Goal: Task Accomplishment & Management: Complete application form

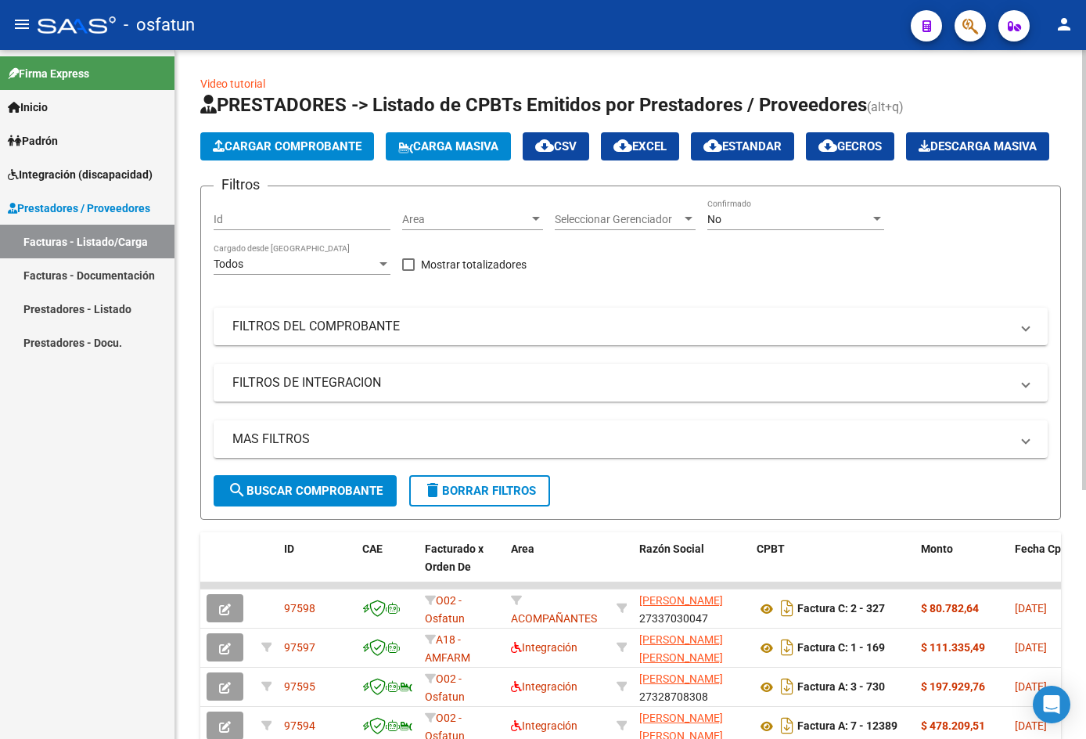
click at [303, 143] on span "Cargar Comprobante" at bounding box center [287, 146] width 149 height 14
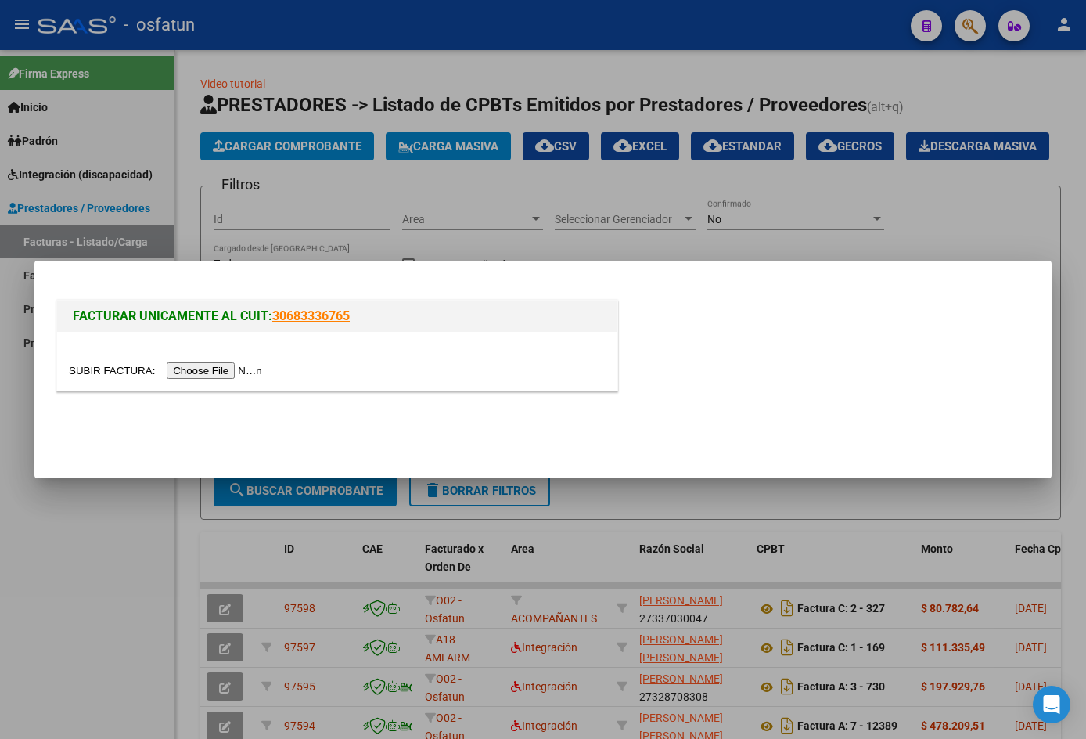
click at [229, 373] on input "file" at bounding box center [168, 370] width 198 height 16
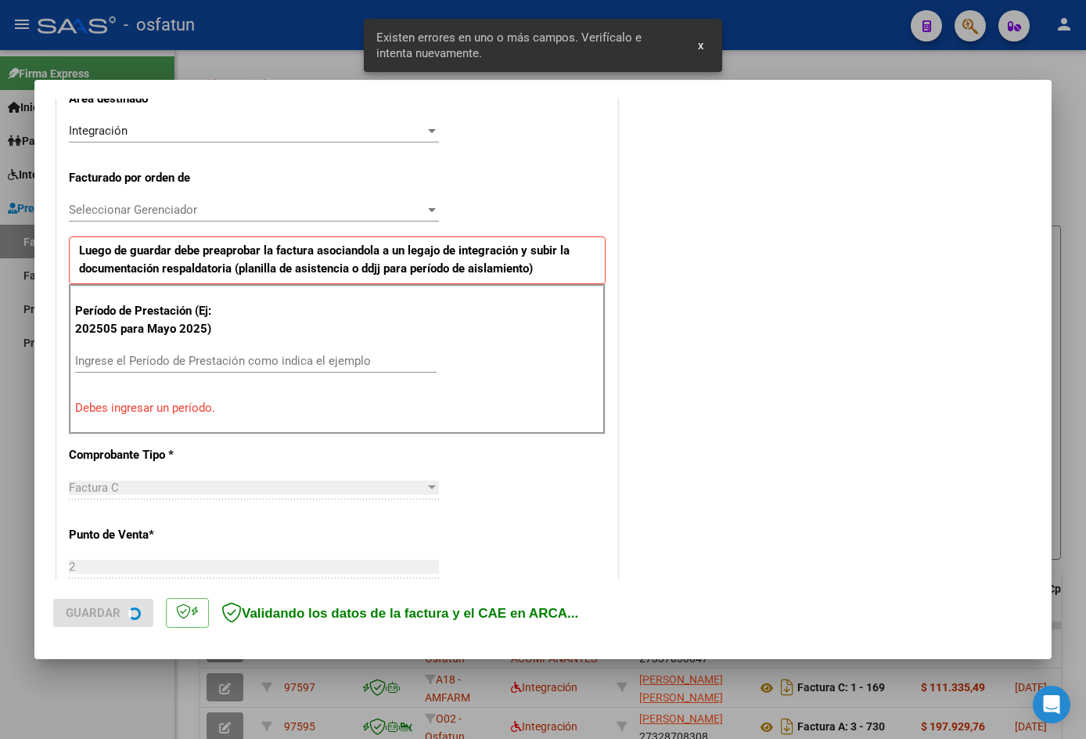
scroll to position [384, 0]
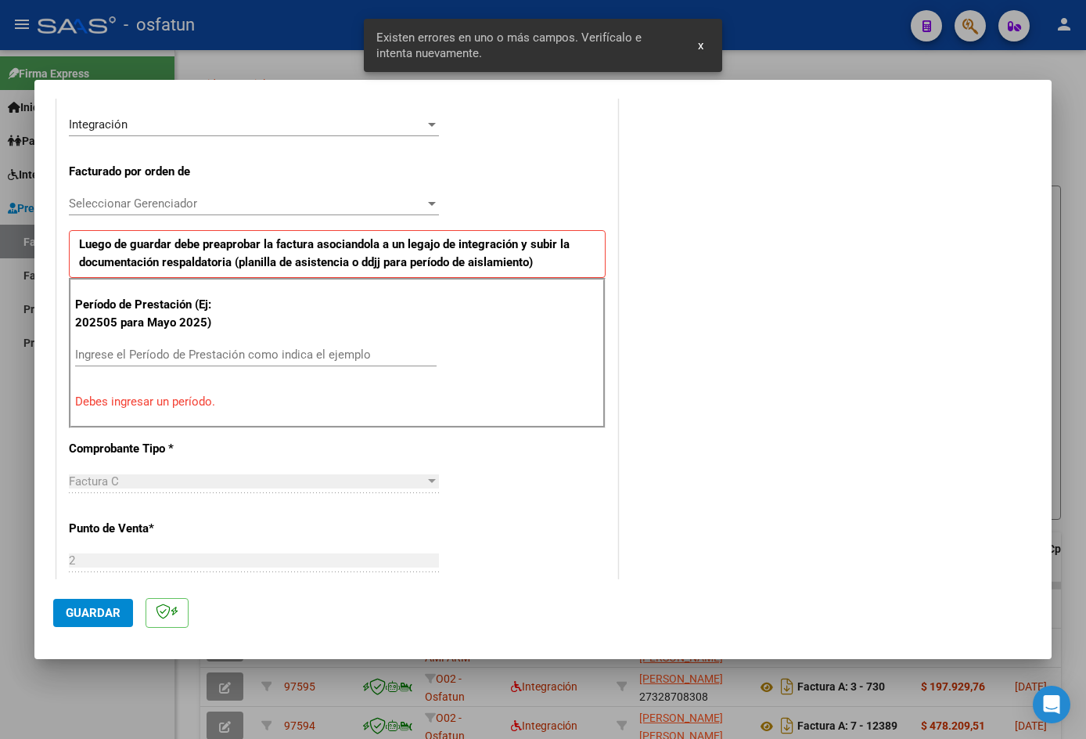
click at [208, 340] on div "Período de Prestación (Ej: 202505 para Mayo 2025) Ingrese el Período de Prestac…" at bounding box center [337, 353] width 537 height 150
click at [157, 339] on div "Período de Prestación (Ej: 202505 para Mayo 2025) Ingrese el Período de Prestac…" at bounding box center [337, 353] width 537 height 150
click at [146, 350] on input "Ingrese el Período de Prestación como indica el ejemplo" at bounding box center [256, 354] width 362 height 14
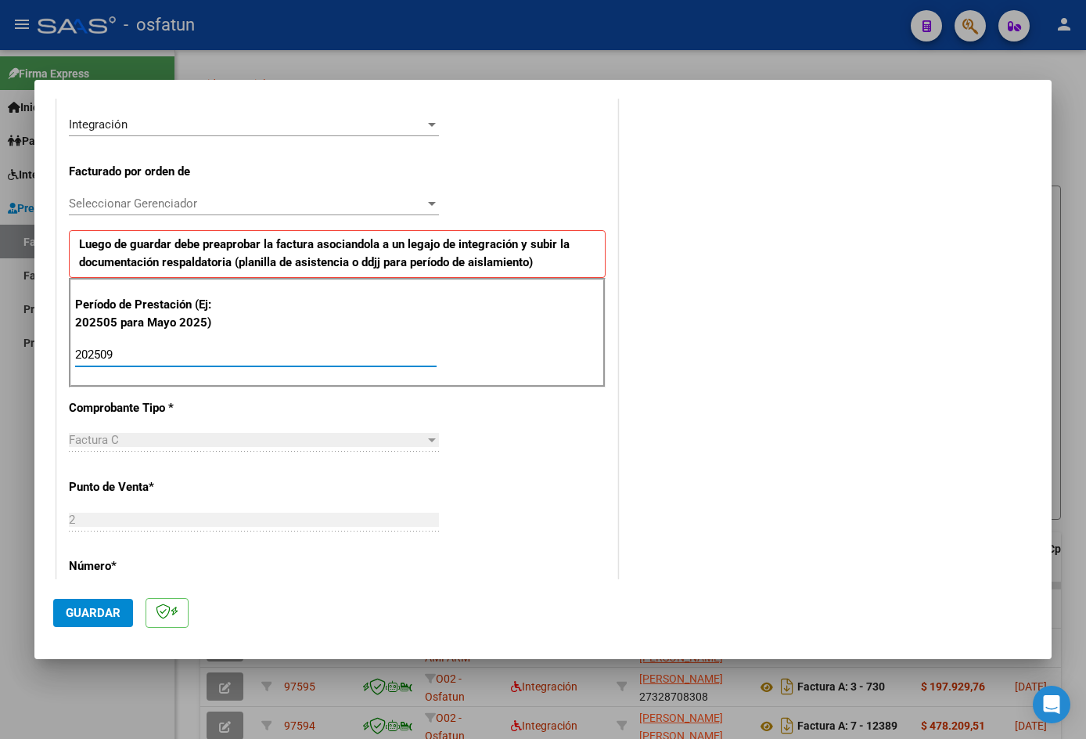
type input "202509"
click at [77, 609] on span "Guardar" at bounding box center [93, 613] width 55 height 14
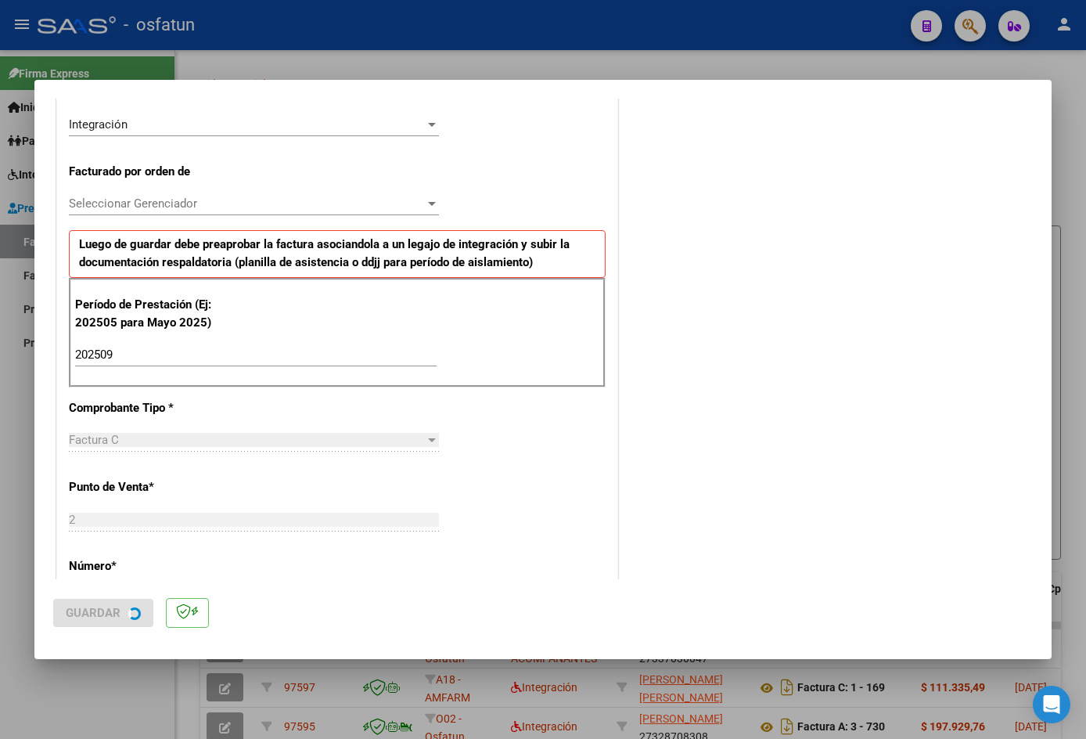
scroll to position [0, 0]
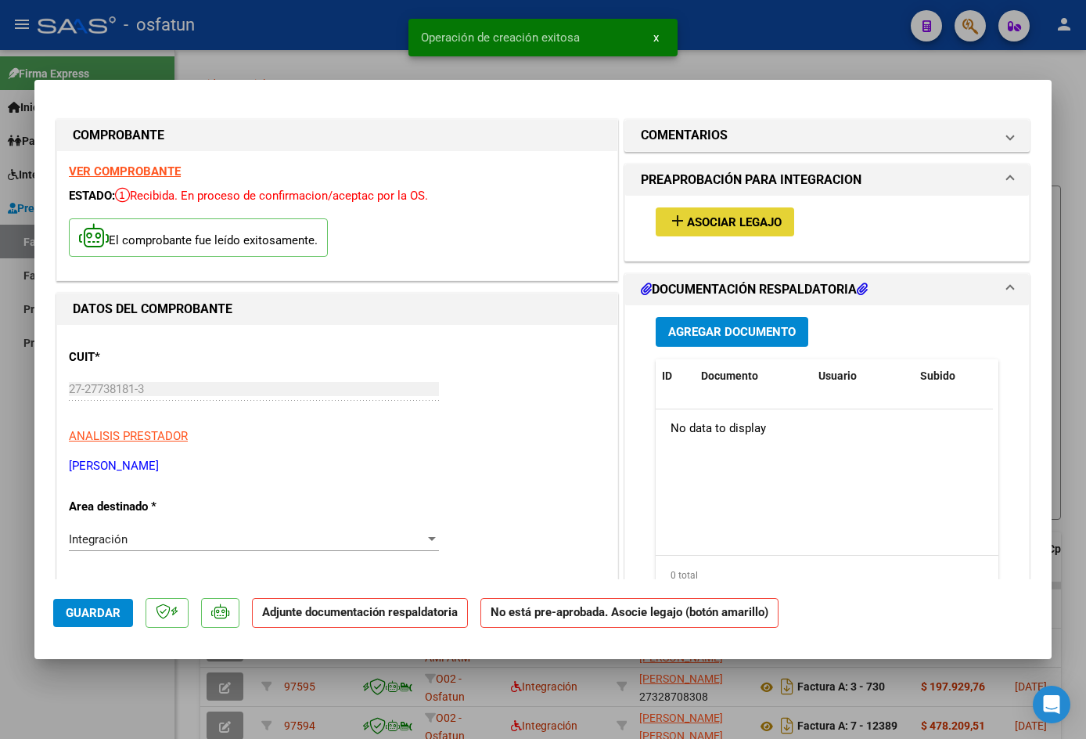
click at [728, 217] on span "Asociar Legajo" at bounding box center [734, 222] width 95 height 14
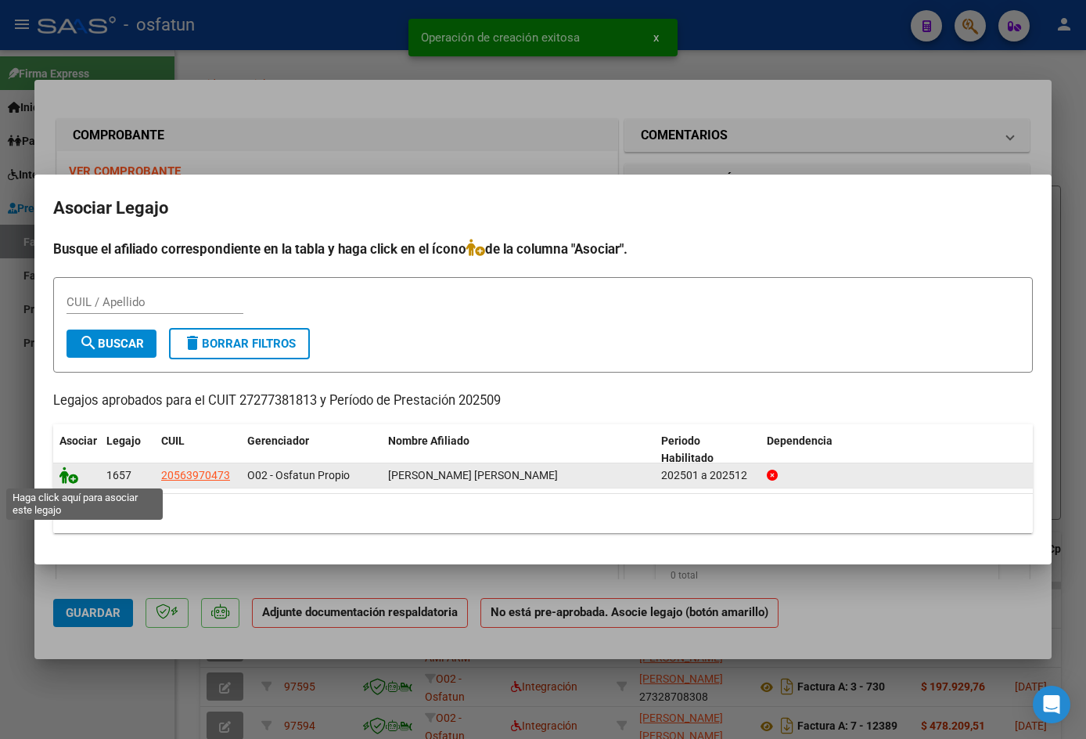
click at [64, 476] on icon at bounding box center [68, 474] width 19 height 17
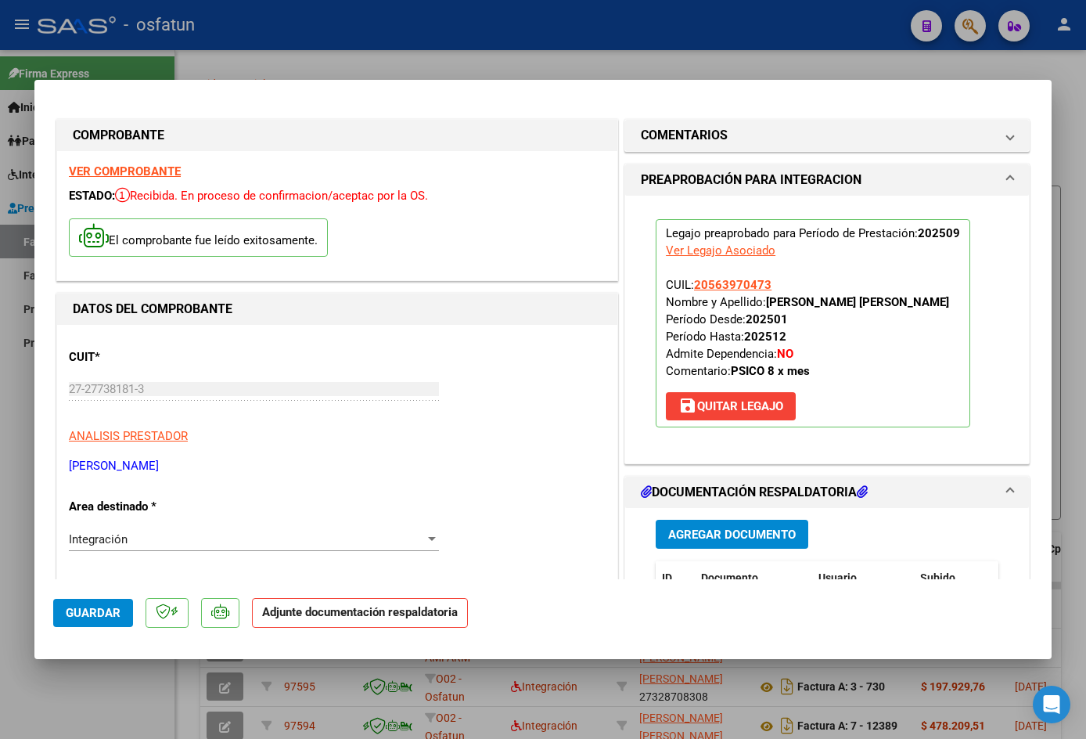
click at [736, 521] on button "Agregar Documento" at bounding box center [732, 534] width 153 height 29
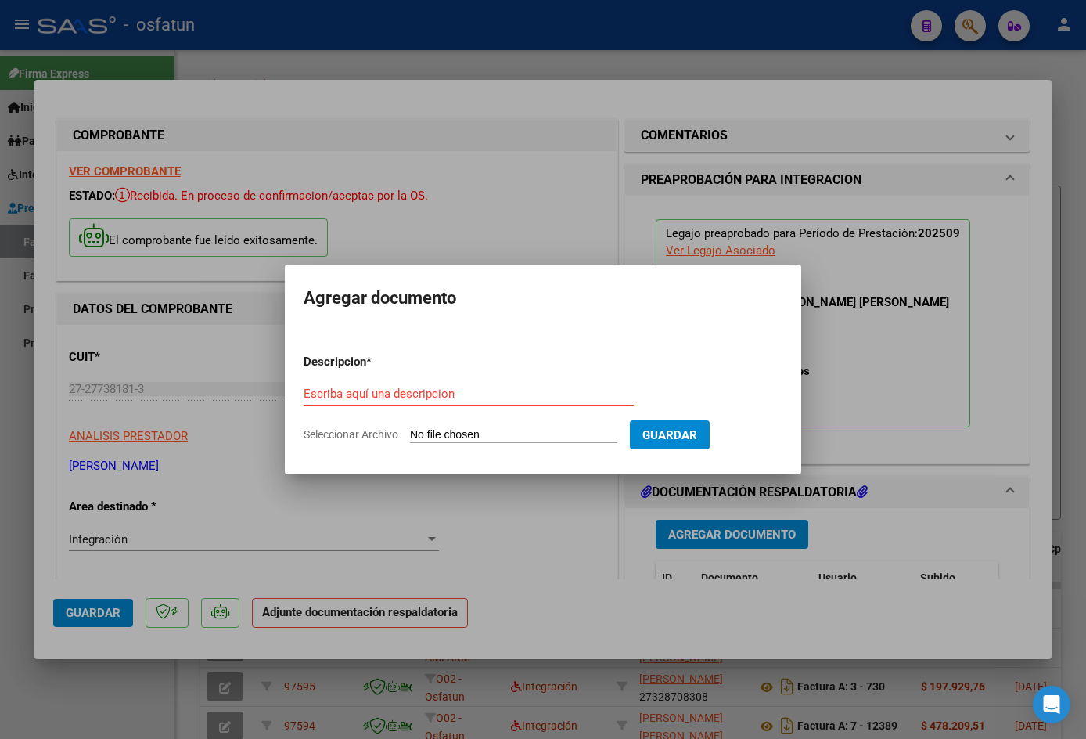
click at [525, 426] on form "Descripcion * Escriba aquí una descripcion Seleccionar Archivo Guardar" at bounding box center [543, 398] width 479 height 114
click at [513, 434] on input "Seleccionar Archivo" at bounding box center [513, 435] width 207 height 15
type input "C:\fakepath\[PERSON_NAME] - PLANILLA DE ASISTENCIA.pdf"
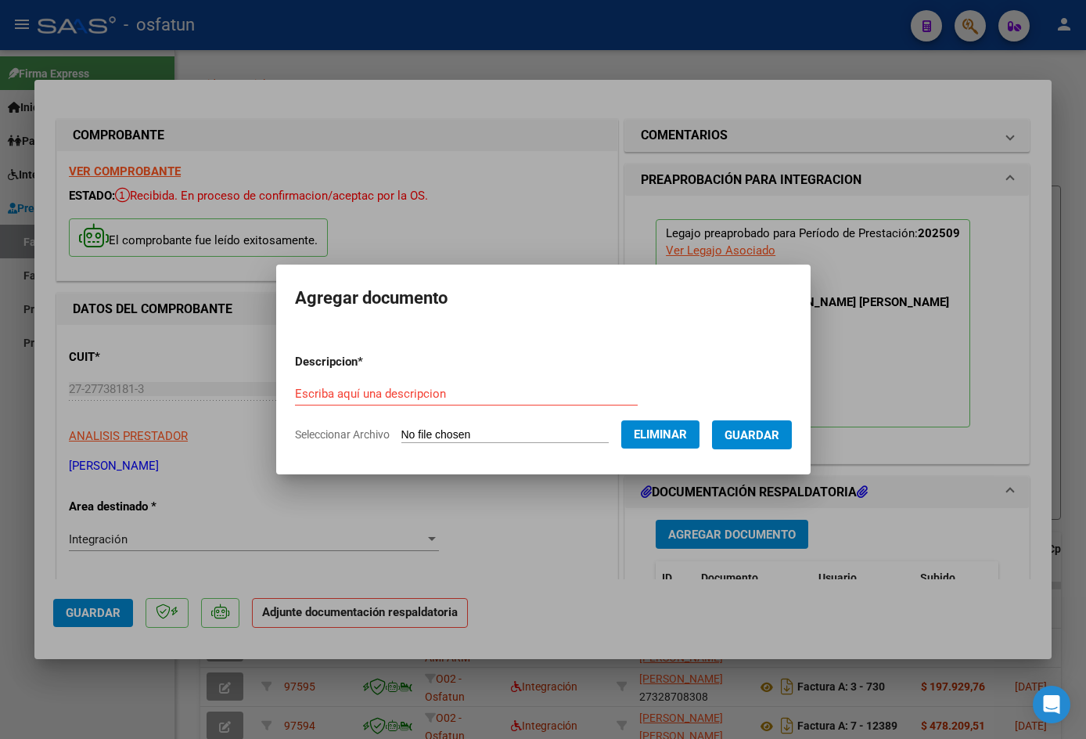
click at [453, 378] on form "Descripcion * Escriba aquí una descripcion Seleccionar Archivo Eliminar Guardar" at bounding box center [543, 398] width 497 height 114
click at [440, 391] on input "Escriba aquí una descripcion" at bounding box center [466, 394] width 343 height 14
type input "asistencia"
drag, startPoint x: 772, startPoint y: 439, endPoint x: 759, endPoint y: 435, distance: 13.9
click at [772, 437] on span "Guardar" at bounding box center [752, 435] width 55 height 14
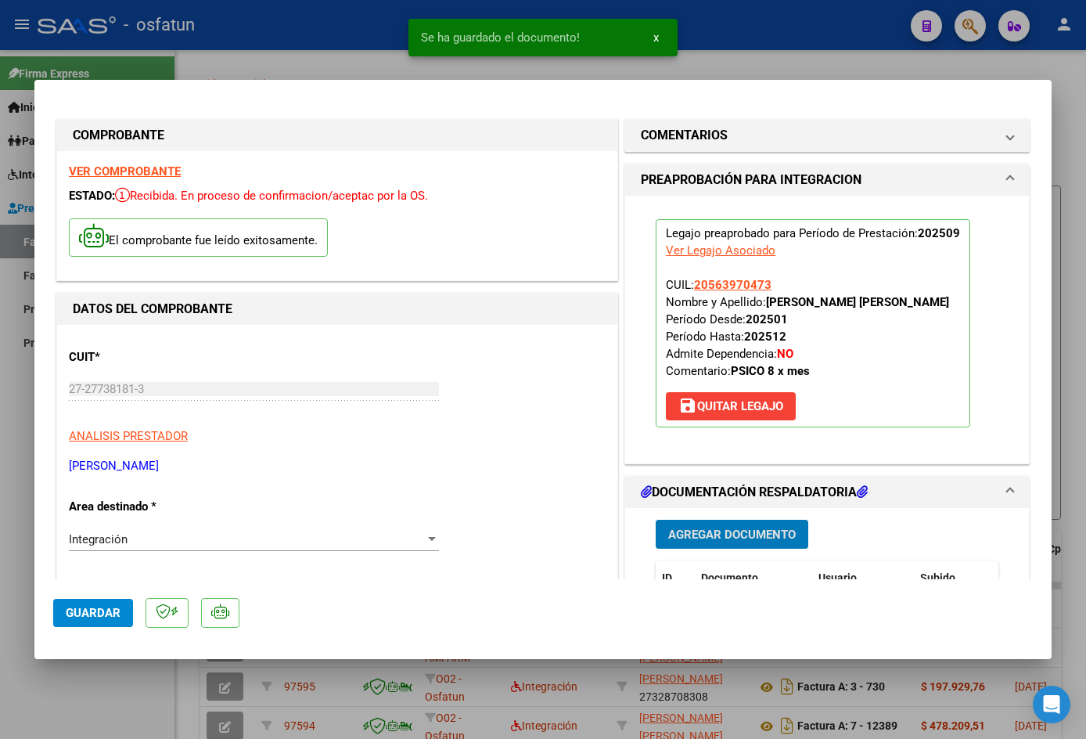
click at [74, 619] on span "Guardar" at bounding box center [93, 613] width 55 height 14
click at [819, 25] on div at bounding box center [543, 369] width 1086 height 739
type input "$ 0,00"
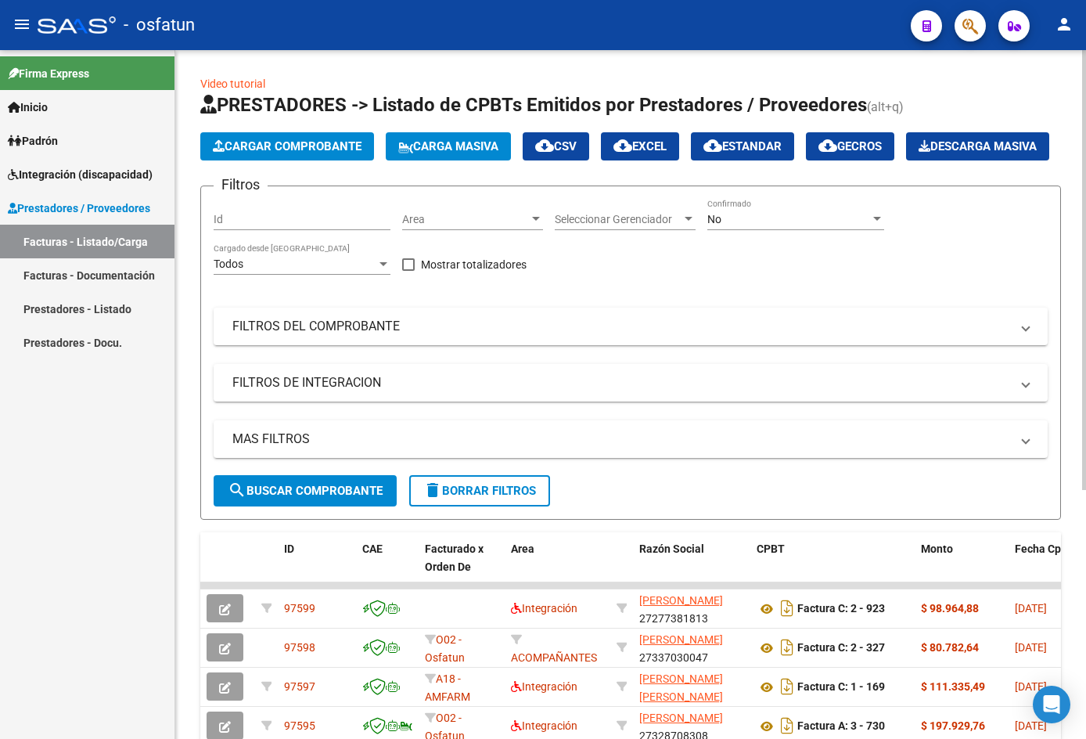
click at [284, 142] on span "Cargar Comprobante" at bounding box center [287, 146] width 149 height 14
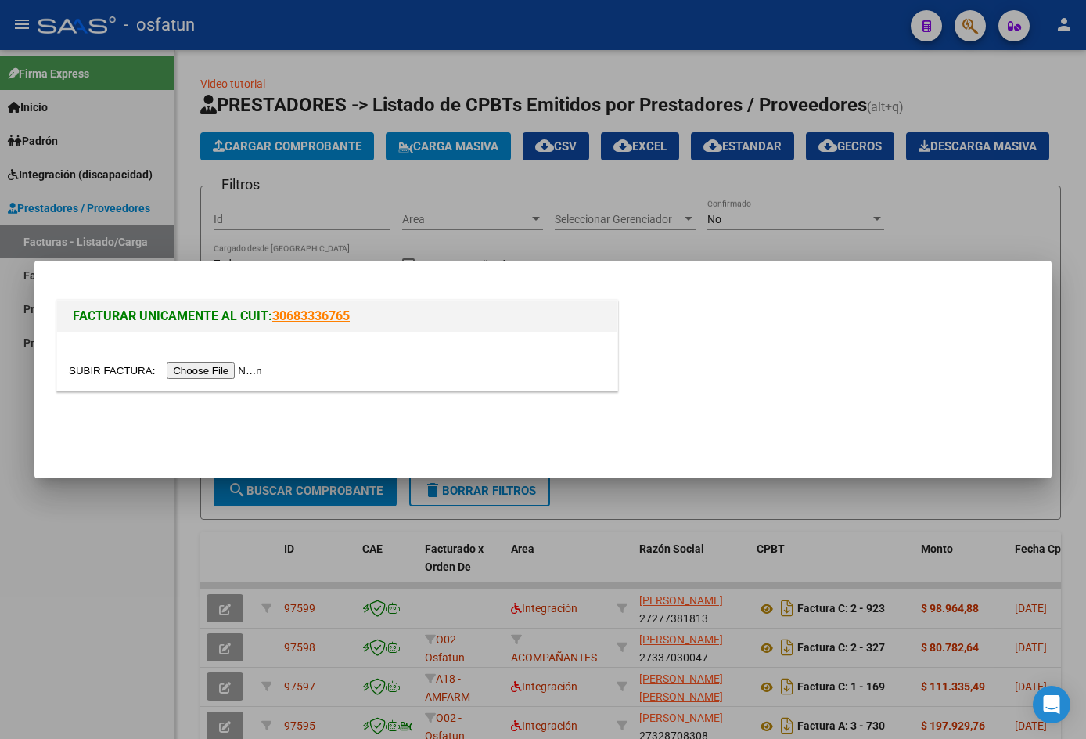
click at [243, 371] on input "file" at bounding box center [168, 370] width 198 height 16
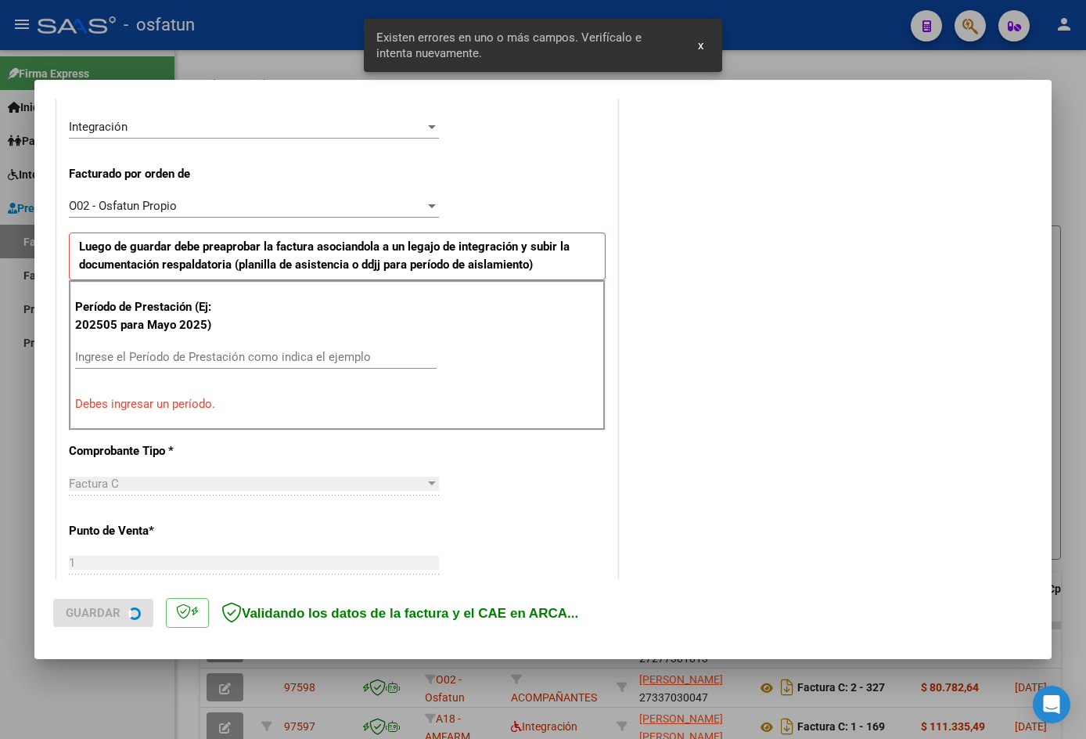
scroll to position [384, 0]
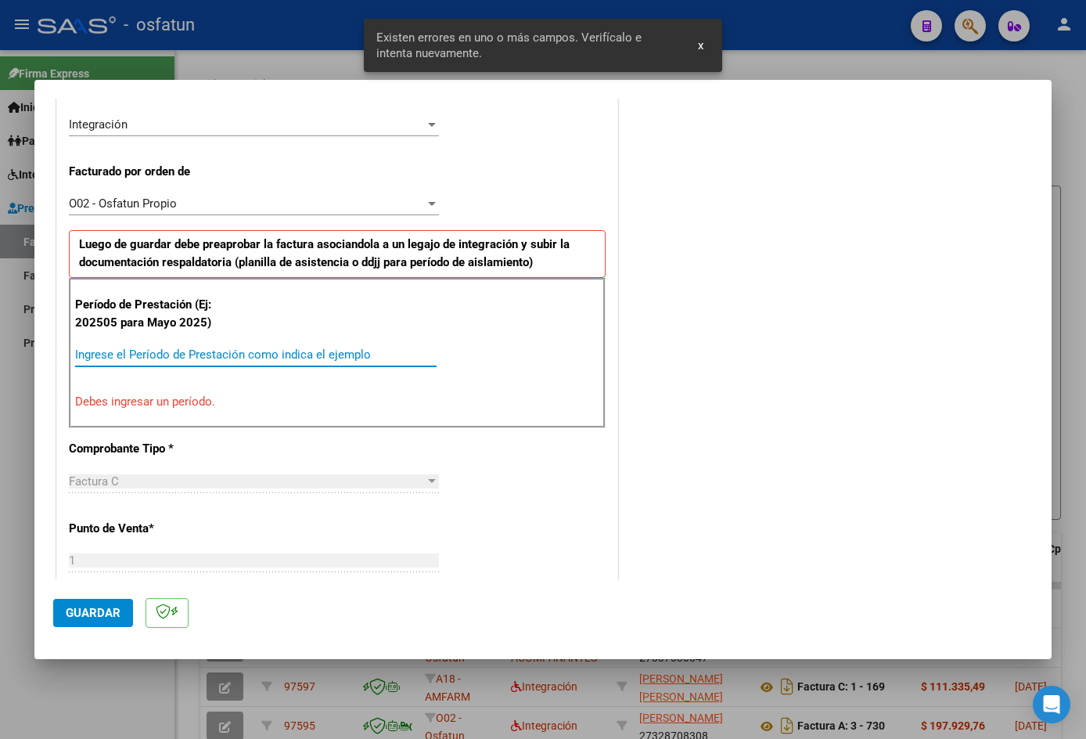
click at [126, 355] on input "Ingrese el Período de Prestación como indica el ejemplo" at bounding box center [256, 354] width 362 height 14
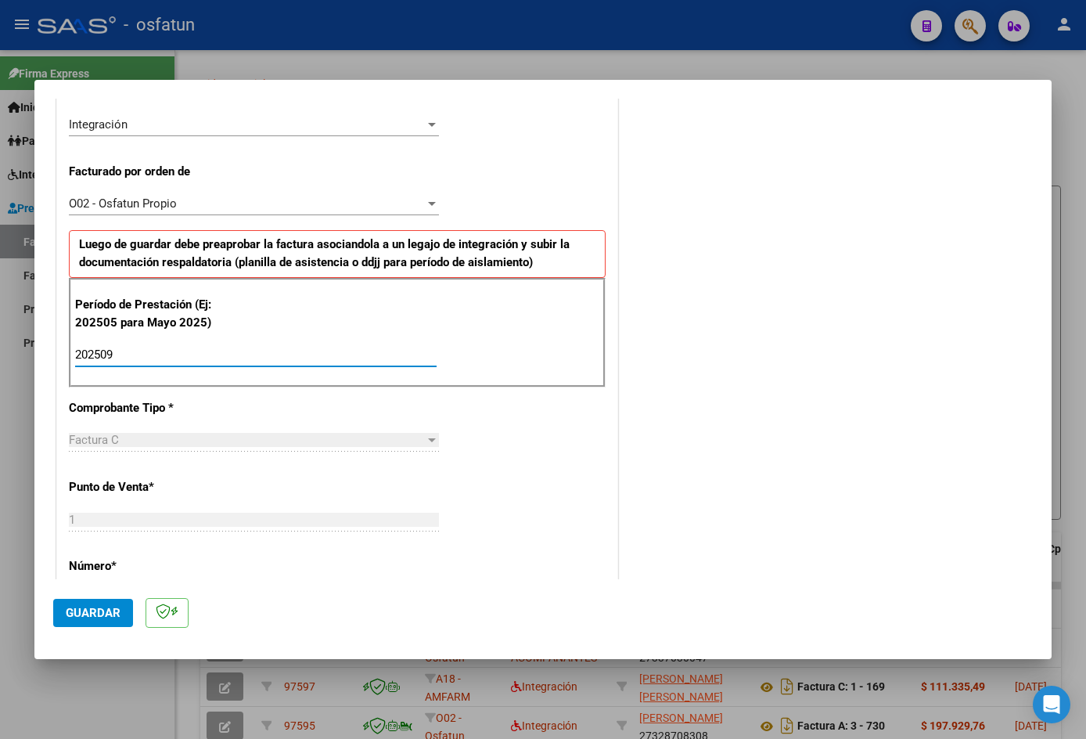
type input "202509"
click at [90, 616] on span "Guardar" at bounding box center [93, 613] width 55 height 14
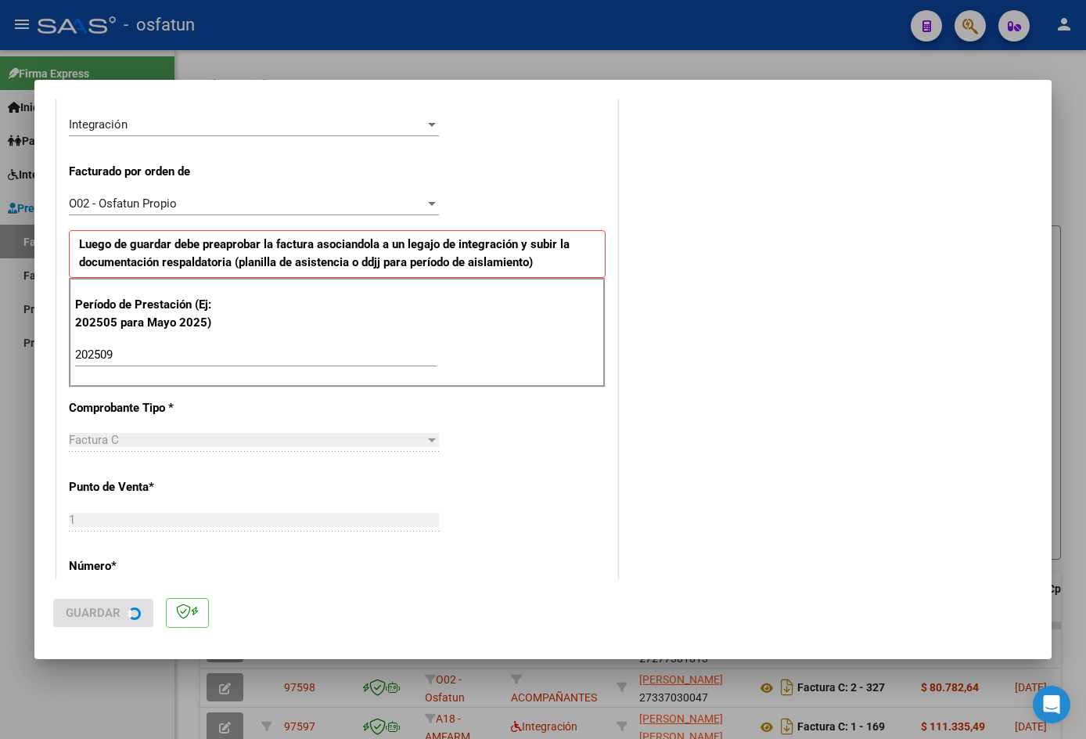
scroll to position [0, 0]
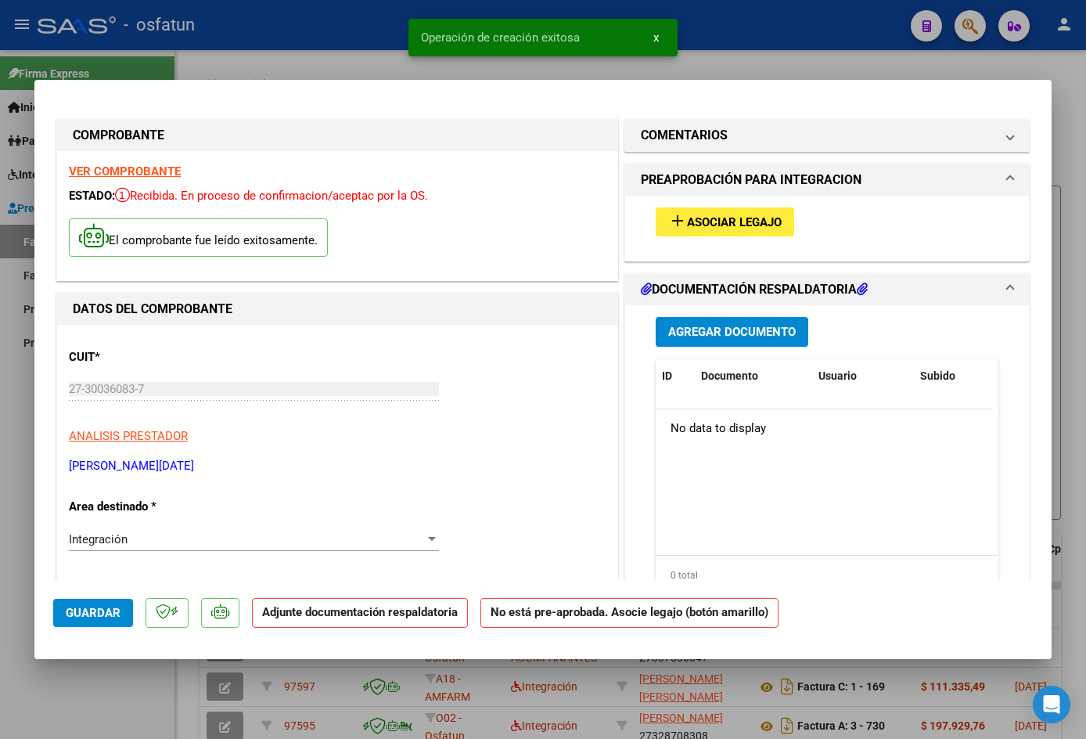
click at [735, 225] on span "Asociar Legajo" at bounding box center [734, 222] width 95 height 14
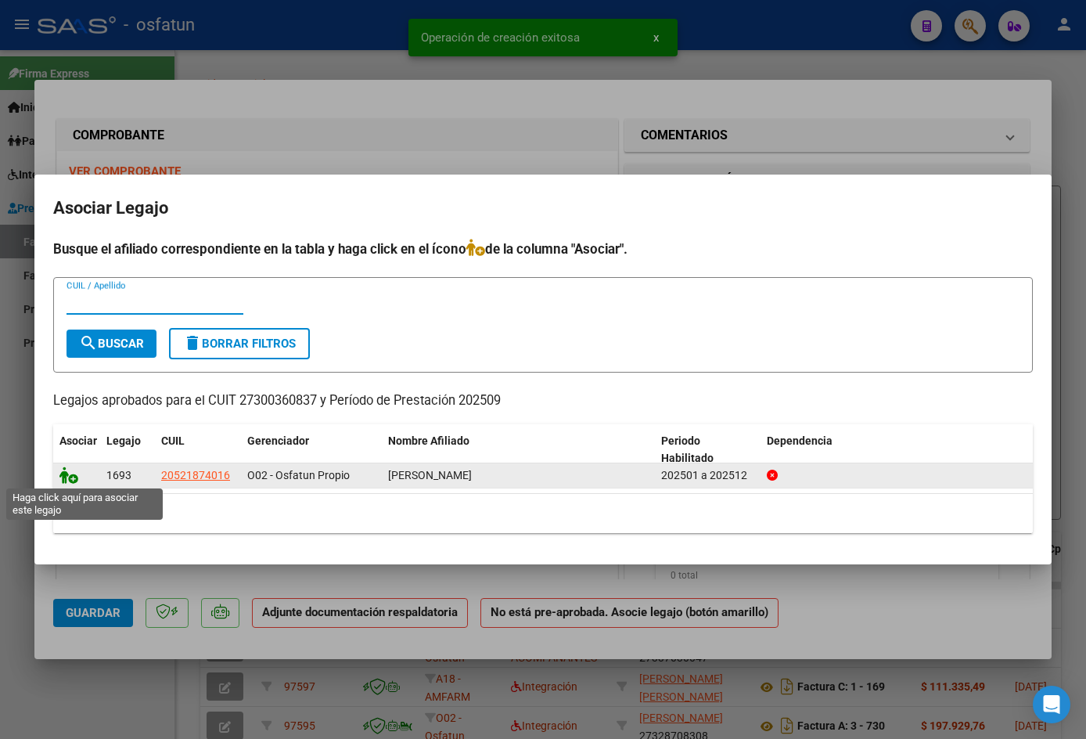
click at [70, 478] on icon at bounding box center [68, 474] width 19 height 17
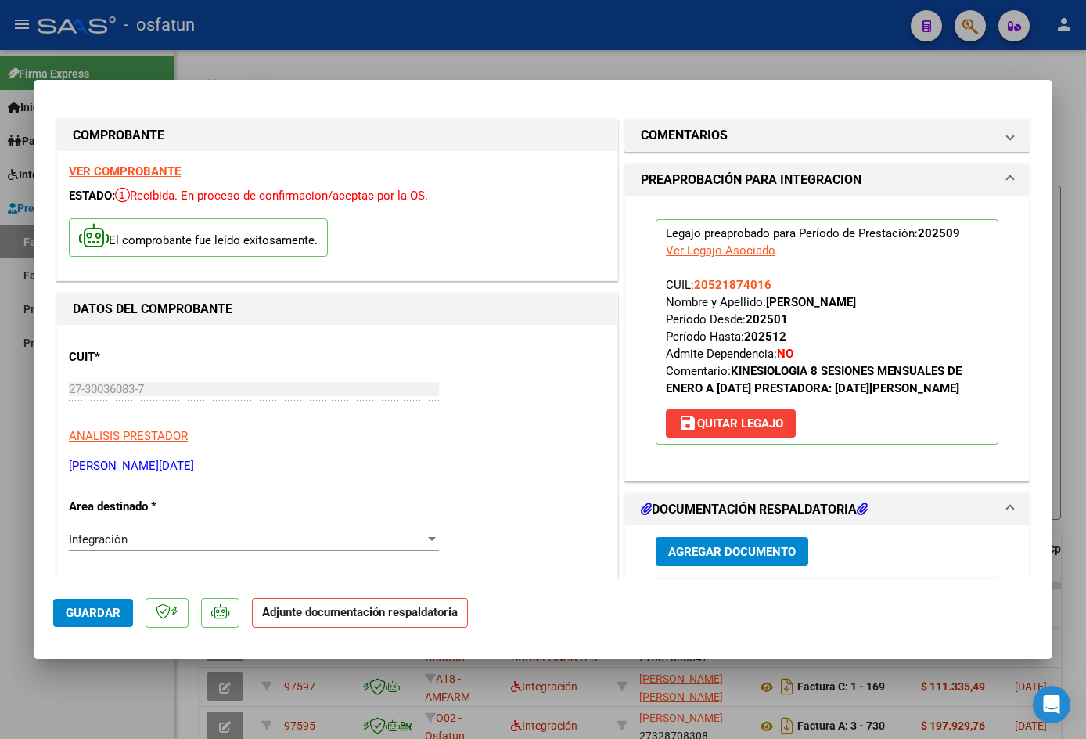
click at [725, 549] on span "Agregar Documento" at bounding box center [732, 552] width 128 height 14
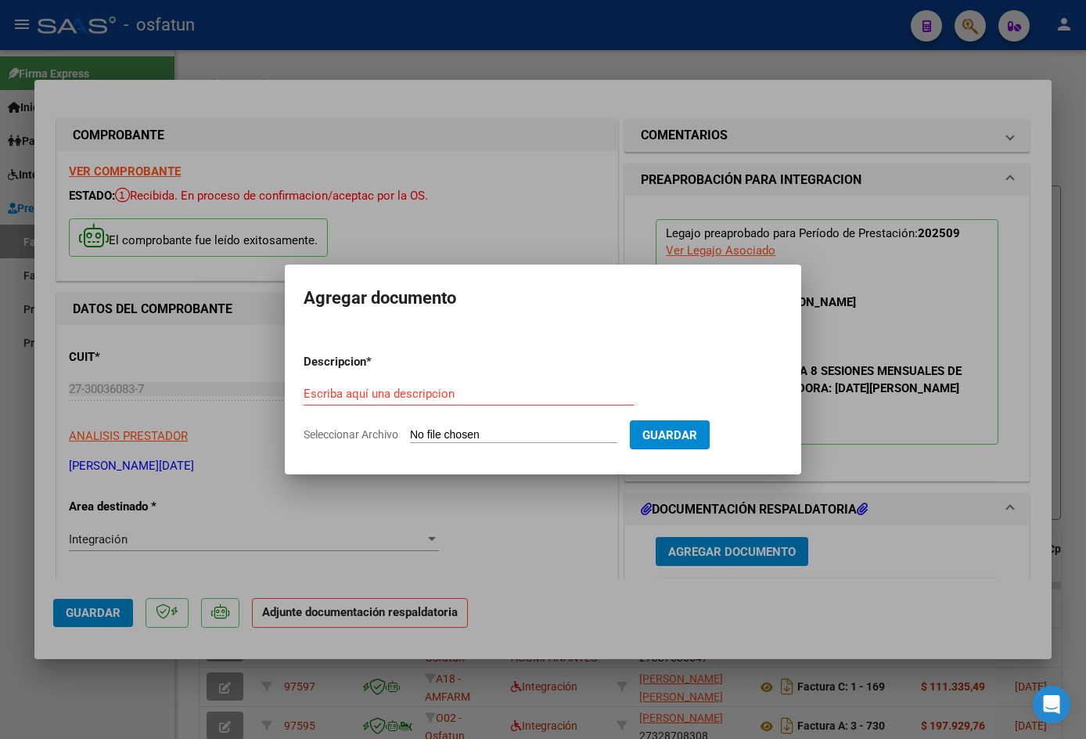
click at [340, 407] on div "Escriba aquí una descripcion" at bounding box center [469, 401] width 330 height 38
click at [362, 401] on div "Escriba aquí una descripcion" at bounding box center [469, 393] width 330 height 23
click at [381, 390] on input "Escriba aquí una descripcion" at bounding box center [469, 394] width 330 height 14
type input "planilla"
click at [430, 424] on form "Descripcion * planilla Escriba aquí una descripcion Seleccionar Archivo Guardar" at bounding box center [543, 398] width 479 height 114
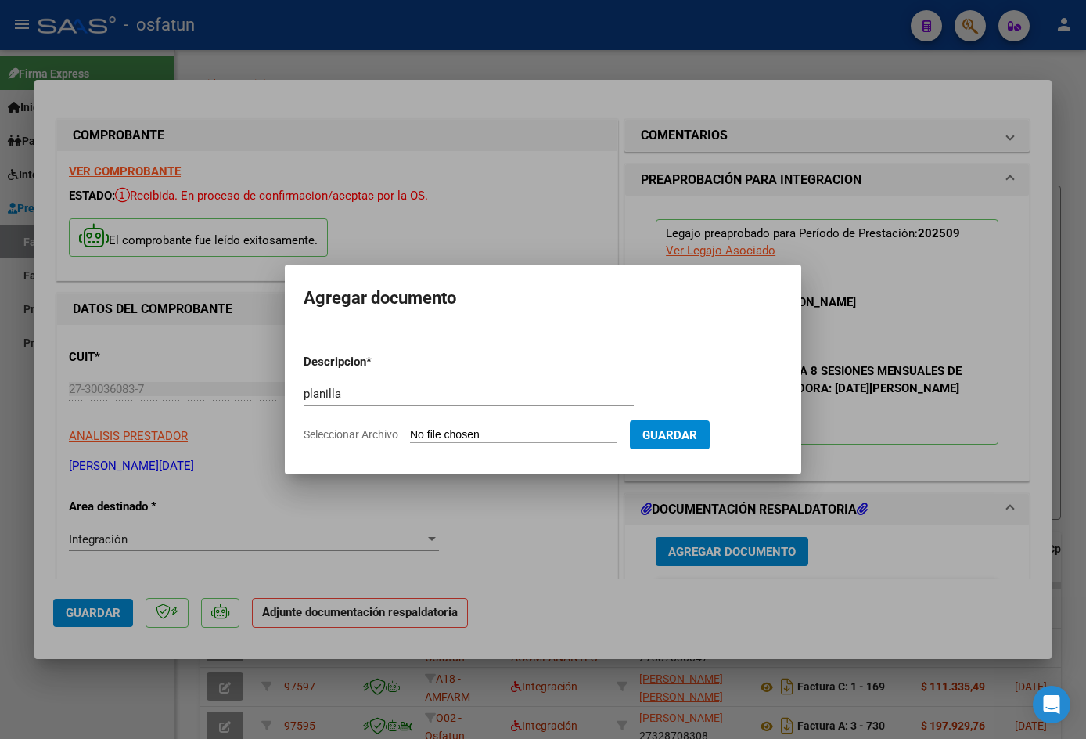
click at [617, 437] on input "Seleccionar Archivo" at bounding box center [513, 435] width 207 height 15
type input "C:\fakepath\Planilla asist Kinesio [DATE] [PERSON_NAME].pdf"
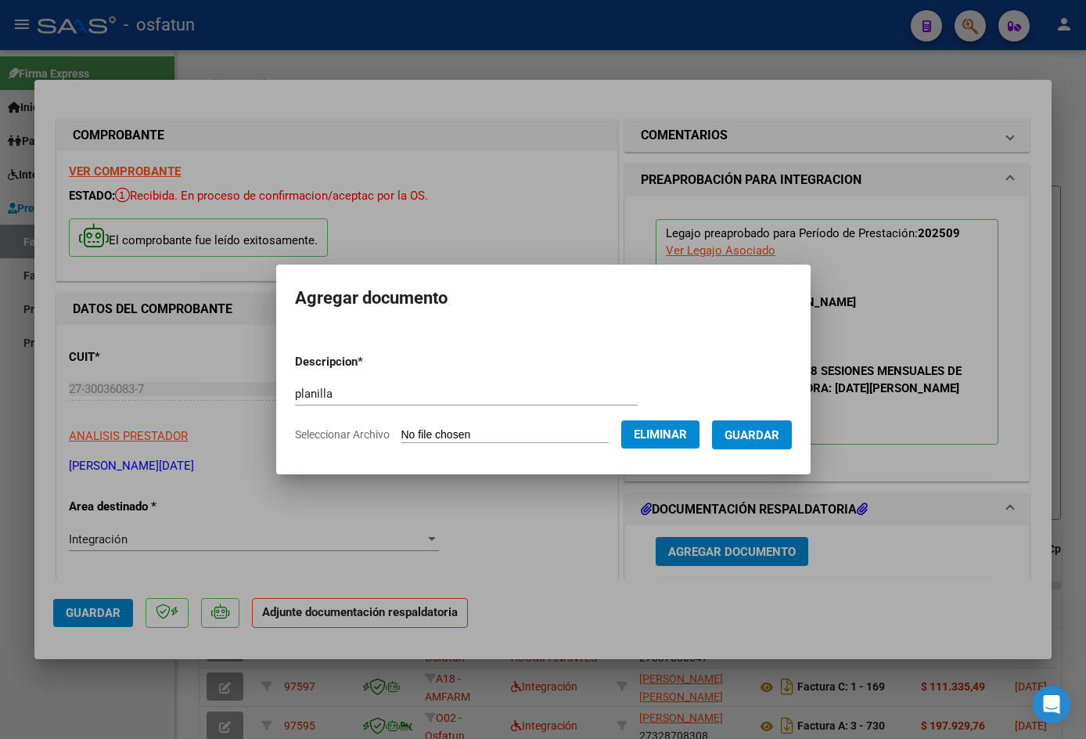
click at [392, 376] on form "Descripcion * planilla Escriba aquí una descripcion Seleccionar Archivo Elimina…" at bounding box center [543, 398] width 497 height 114
click at [390, 391] on input "planilla" at bounding box center [466, 394] width 343 height 14
drag, startPoint x: 388, startPoint y: 394, endPoint x: 133, endPoint y: 391, distance: 255.2
click at [133, 391] on div "COMPROBANTE VER COMPROBANTE ESTADO: Recibida. En proceso de confirmacion/acepta…" at bounding box center [543, 369] width 1086 height 739
type input "asistencia"
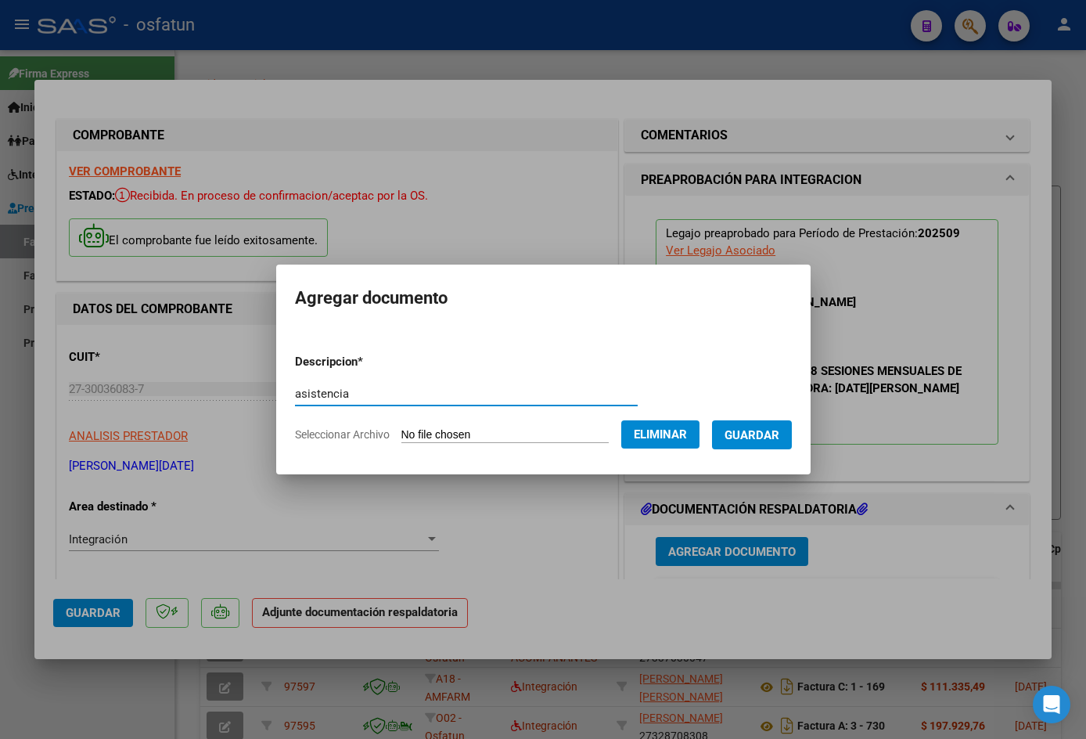
click at [754, 431] on span "Guardar" at bounding box center [752, 435] width 55 height 14
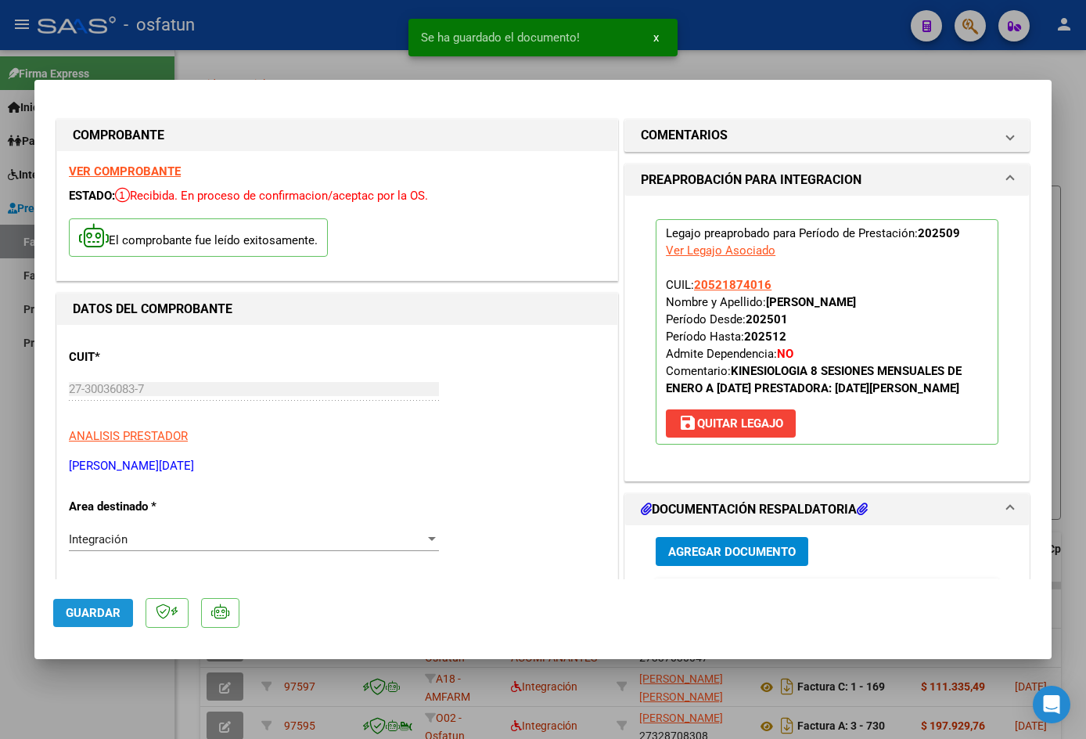
click at [85, 618] on span "Guardar" at bounding box center [93, 613] width 55 height 14
click at [811, 49] on div at bounding box center [543, 369] width 1086 height 739
type input "$ 0,00"
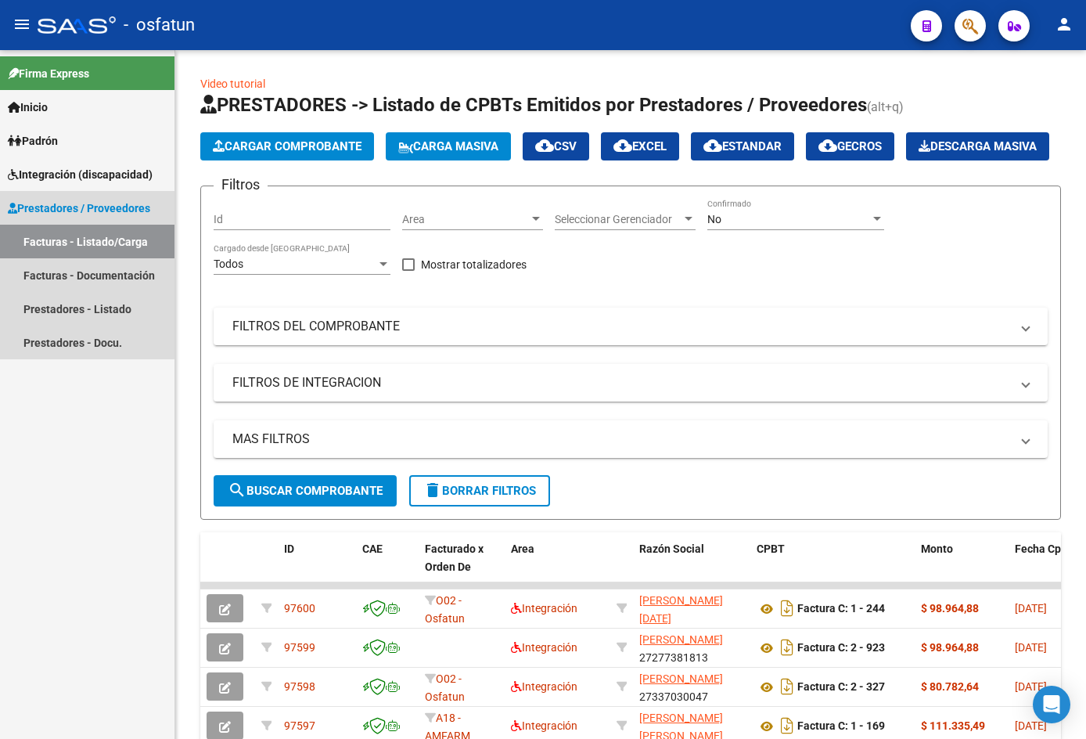
click at [53, 238] on link "Facturas - Listado/Carga" at bounding box center [87, 242] width 175 height 34
